Goal: Task Accomplishment & Management: Use online tool/utility

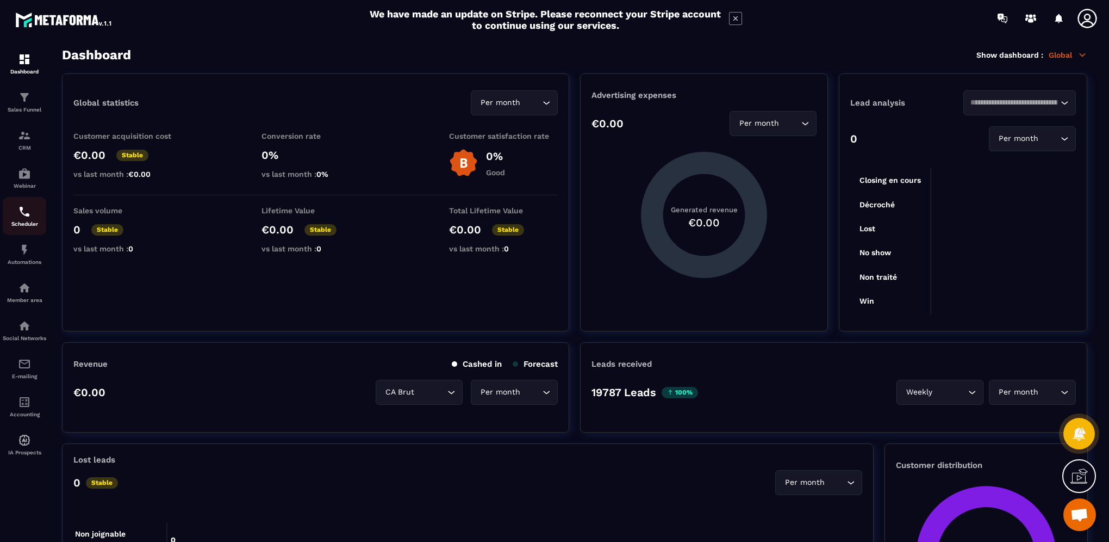
click at [20, 217] on img at bounding box center [24, 211] width 13 height 13
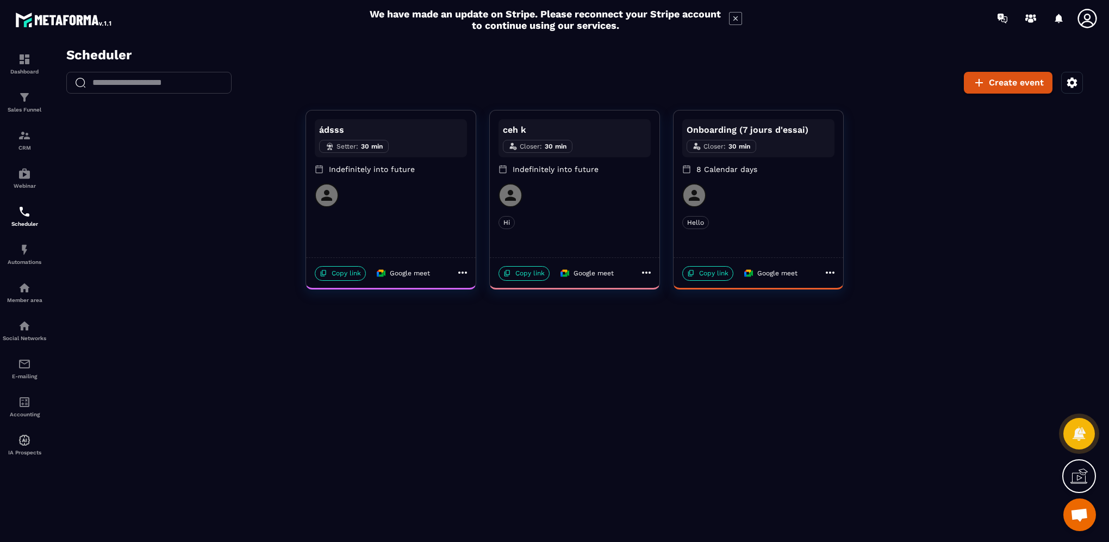
click at [418, 236] on div "ádsss Setter : 30 min Indefinitely into future" at bounding box center [391, 183] width 170 height 147
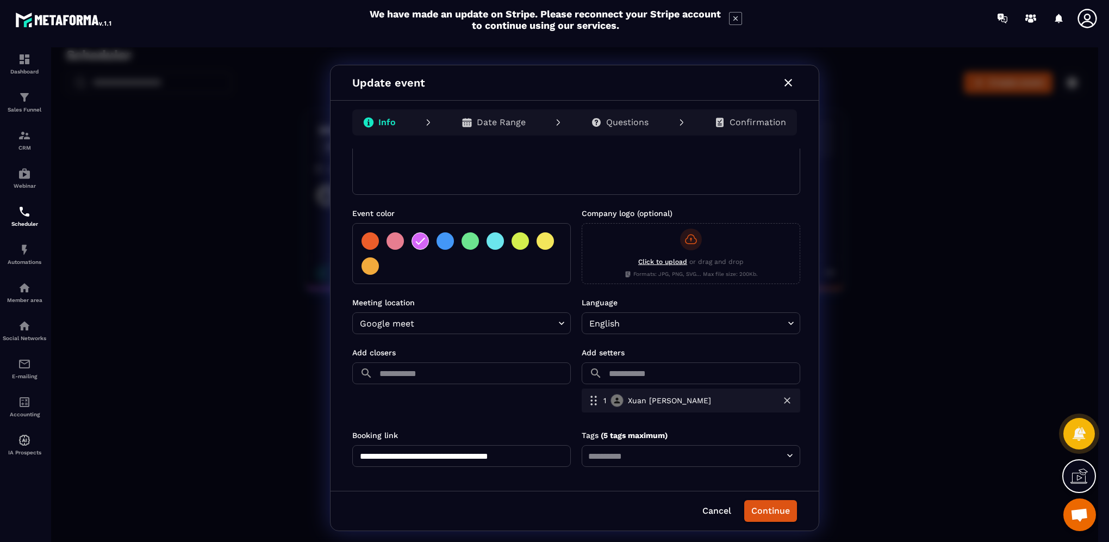
scroll to position [164, 0]
click at [788, 80] on icon "button" at bounding box center [788, 82] width 13 height 13
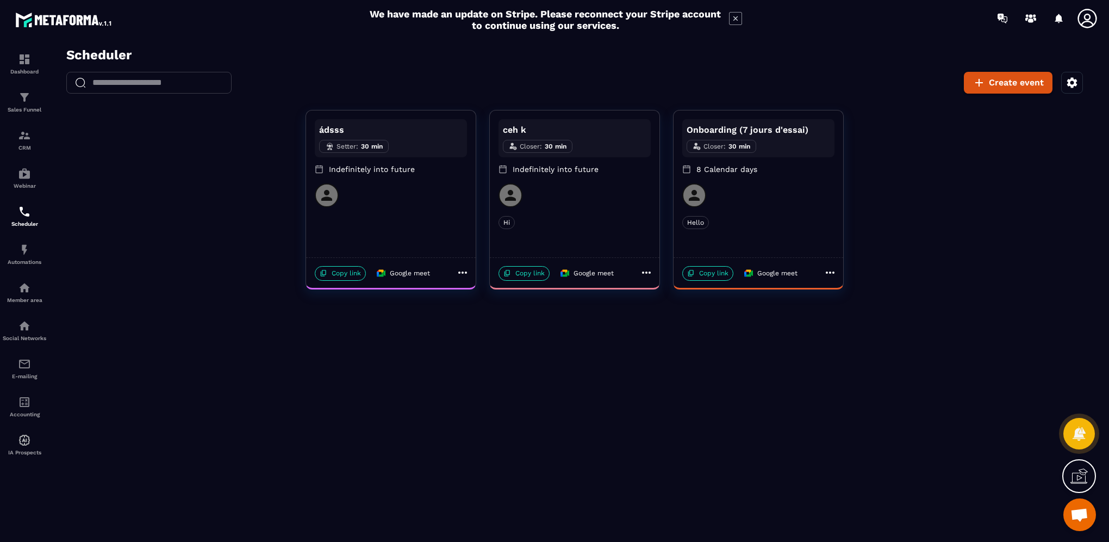
click at [365, 238] on div "ádsss Setter : 30 min Indefinitely into future" at bounding box center [391, 183] width 170 height 147
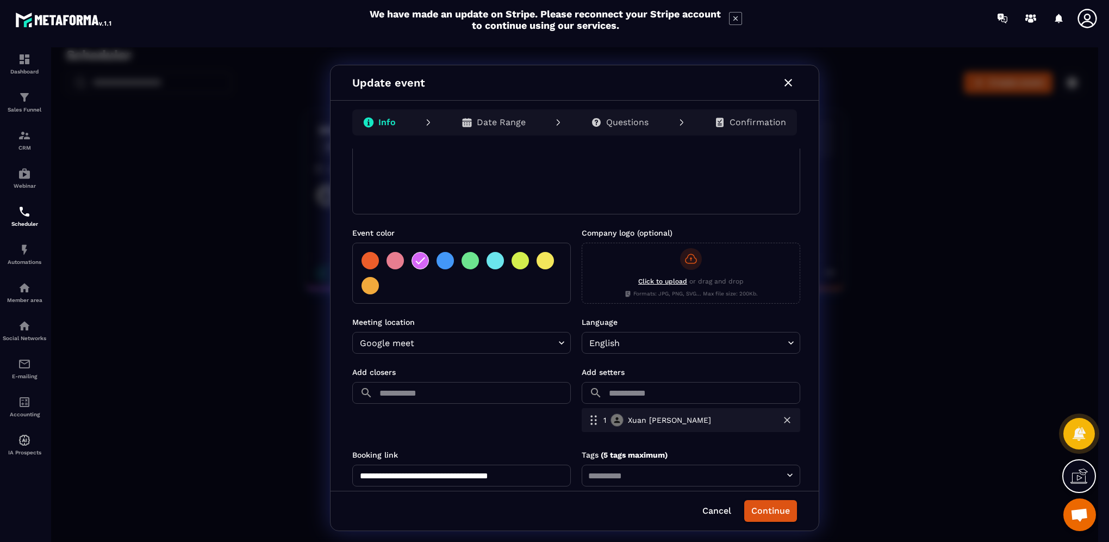
scroll to position [163, 0]
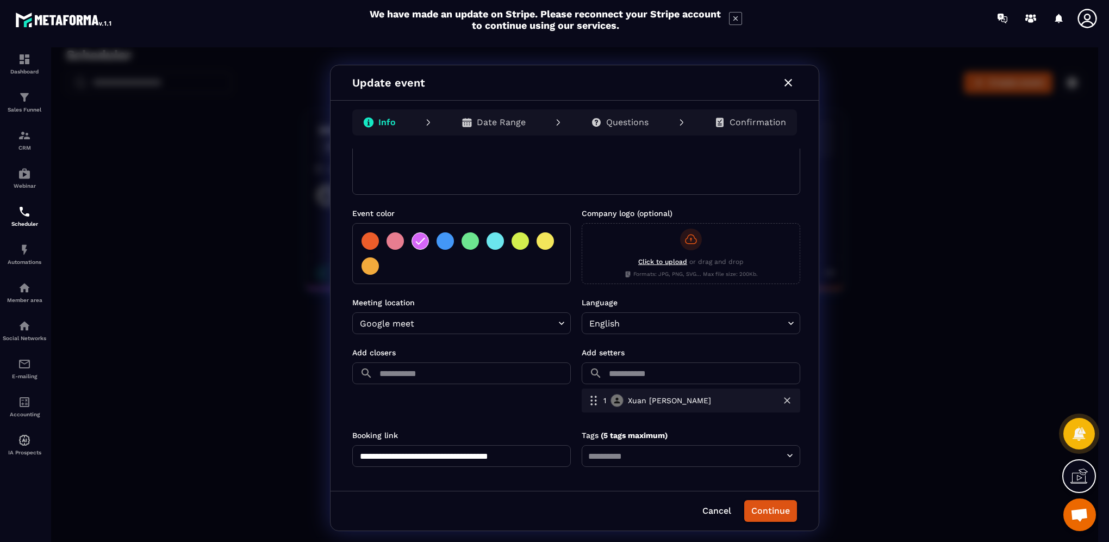
click at [611, 320] on body "**********" at bounding box center [574, 297] width 1047 height 501
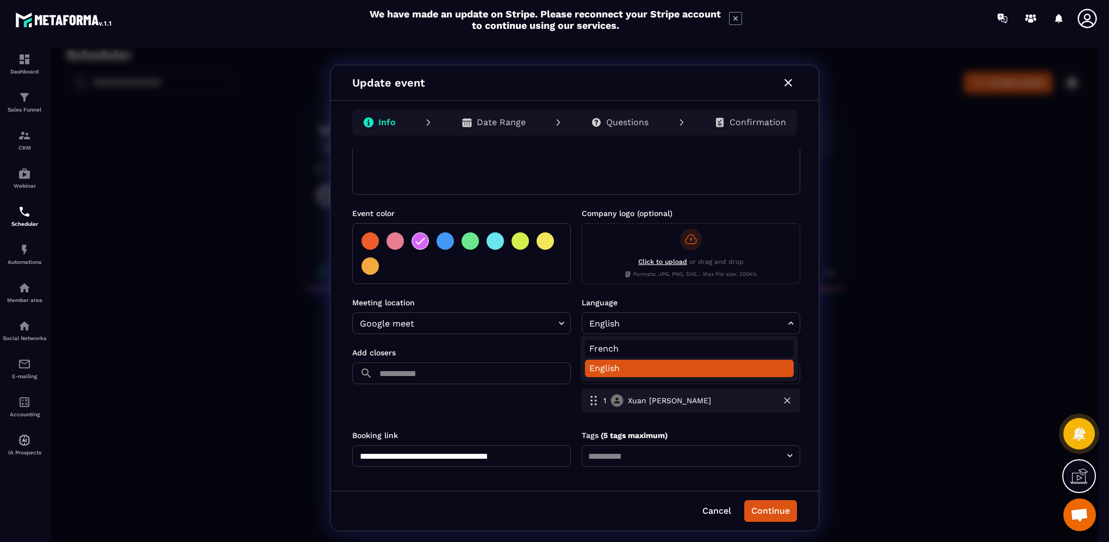
click at [609, 351] on li "French" at bounding box center [689, 348] width 209 height 17
type input "**"
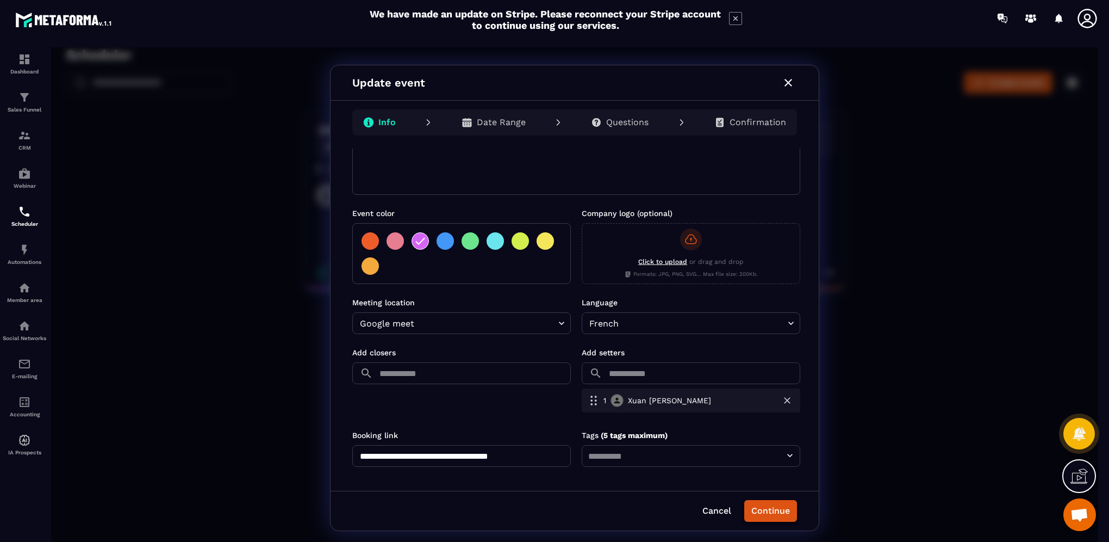
click at [763, 511] on button "Continue" at bounding box center [770, 511] width 53 height 22
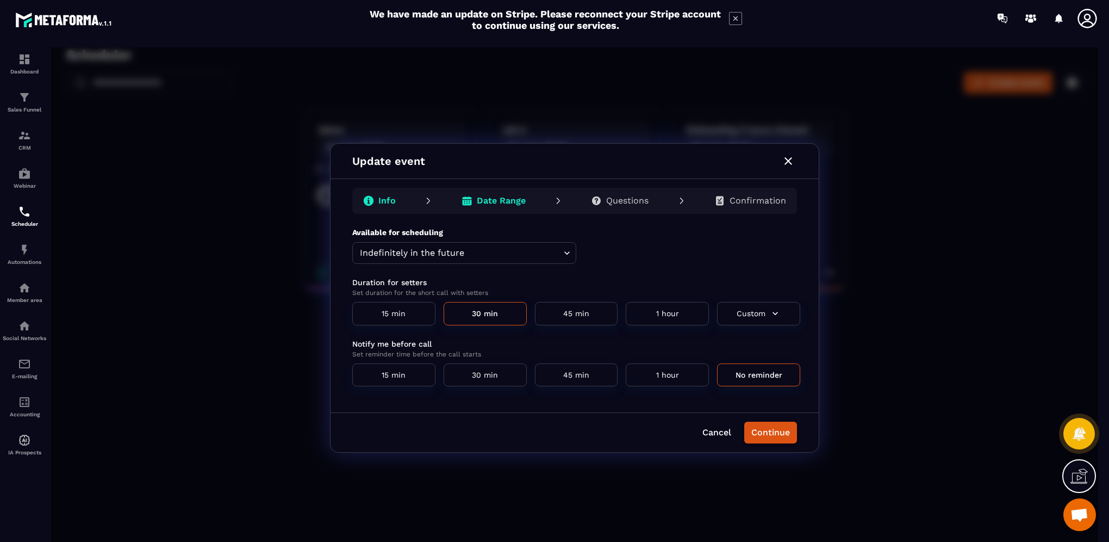
scroll to position [0, 0]
click at [777, 428] on button "Continue" at bounding box center [770, 432] width 53 height 22
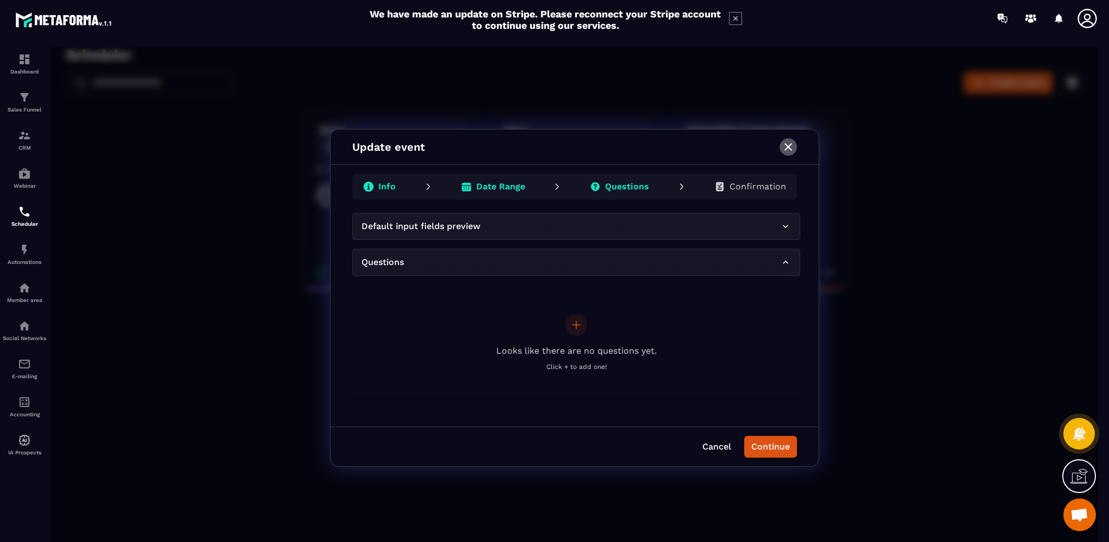
click at [789, 142] on icon "button" at bounding box center [788, 146] width 13 height 13
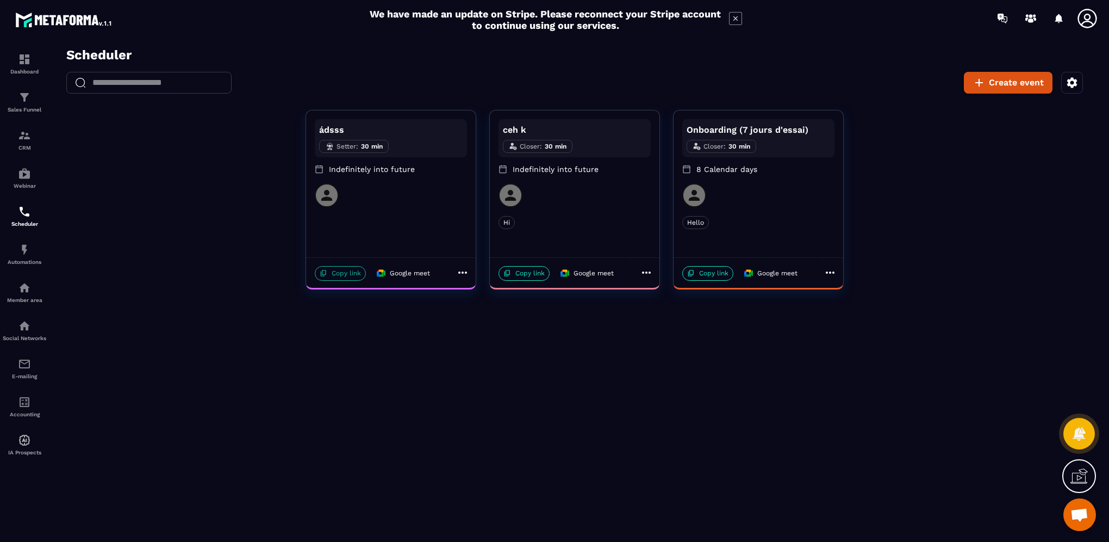
click at [348, 274] on p "Copy link" at bounding box center [340, 273] width 51 height 15
